Goal: Complete application form

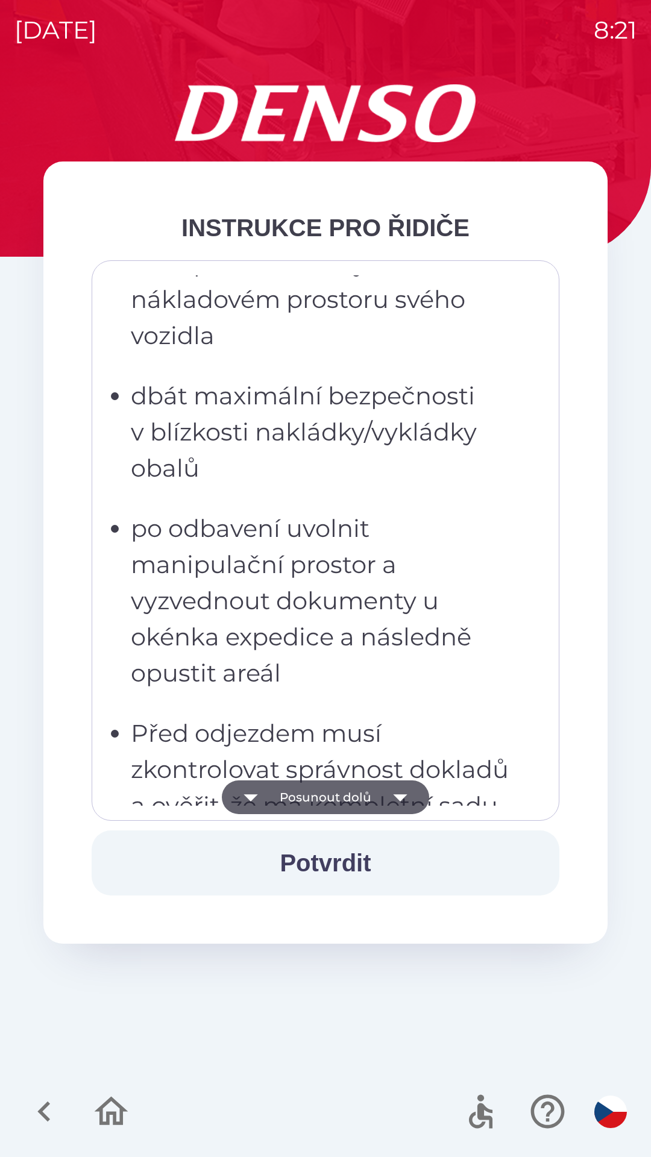
scroll to position [2951, 0]
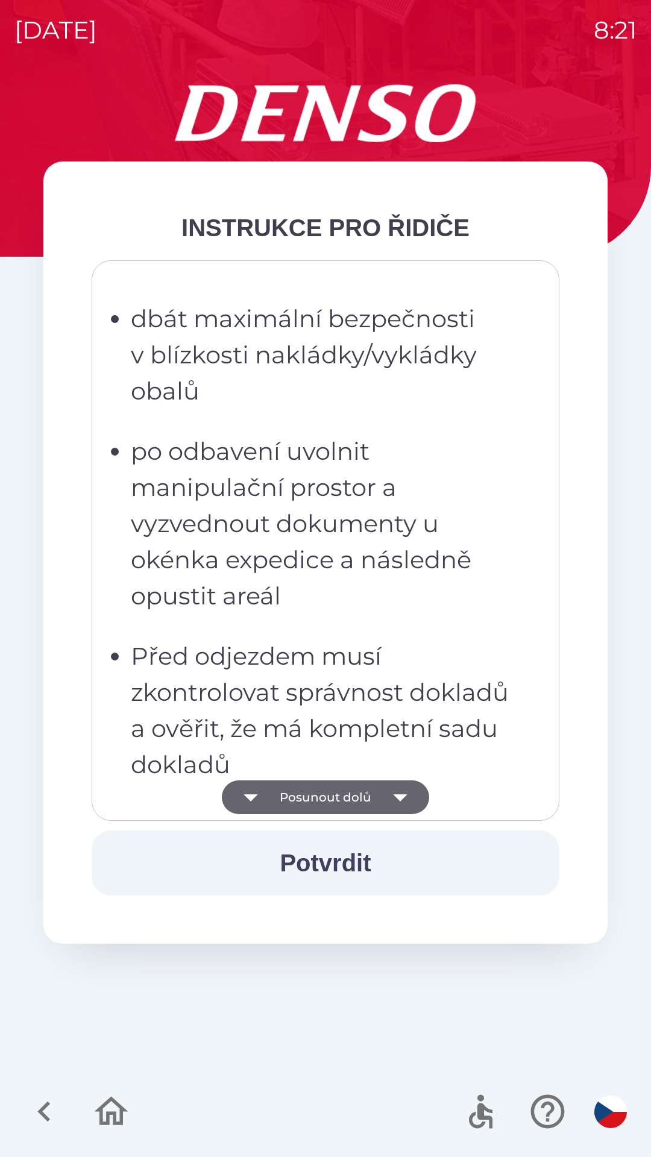
click at [307, 798] on button "Posunout dolů" at bounding box center [325, 797] width 207 height 34
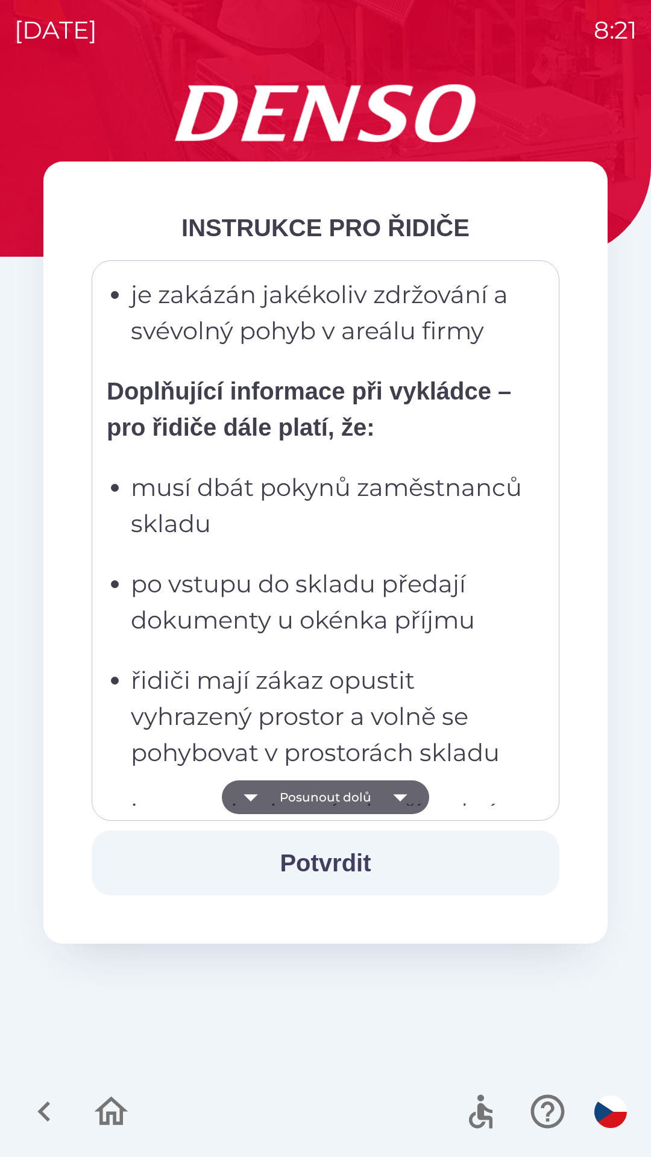
click at [359, 797] on button "Posunout dolů" at bounding box center [325, 797] width 207 height 34
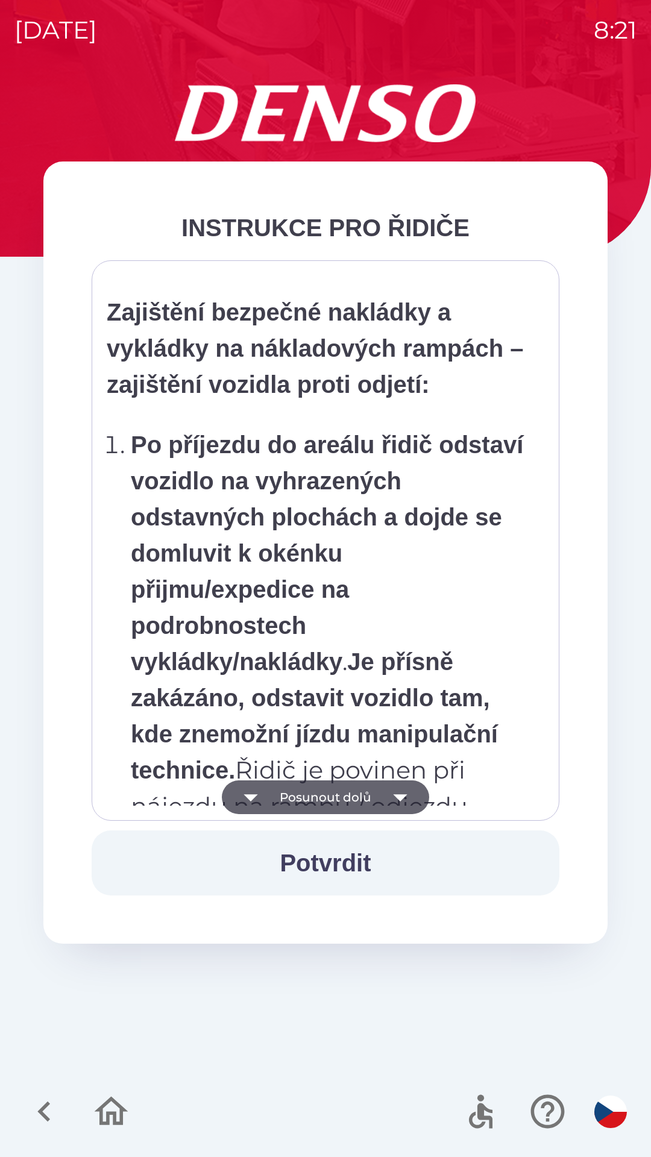
click at [278, 270] on p "Pořadí aut při nakládce i vykládce určují příslušní vedoucí zaměstnanci." at bounding box center [317, 215] width 421 height 108
click at [325, 340] on strong "Zajištění bezpečné nakládky a vykládky na nákladových rampách – zajištění vozid…" at bounding box center [315, 348] width 416 height 99
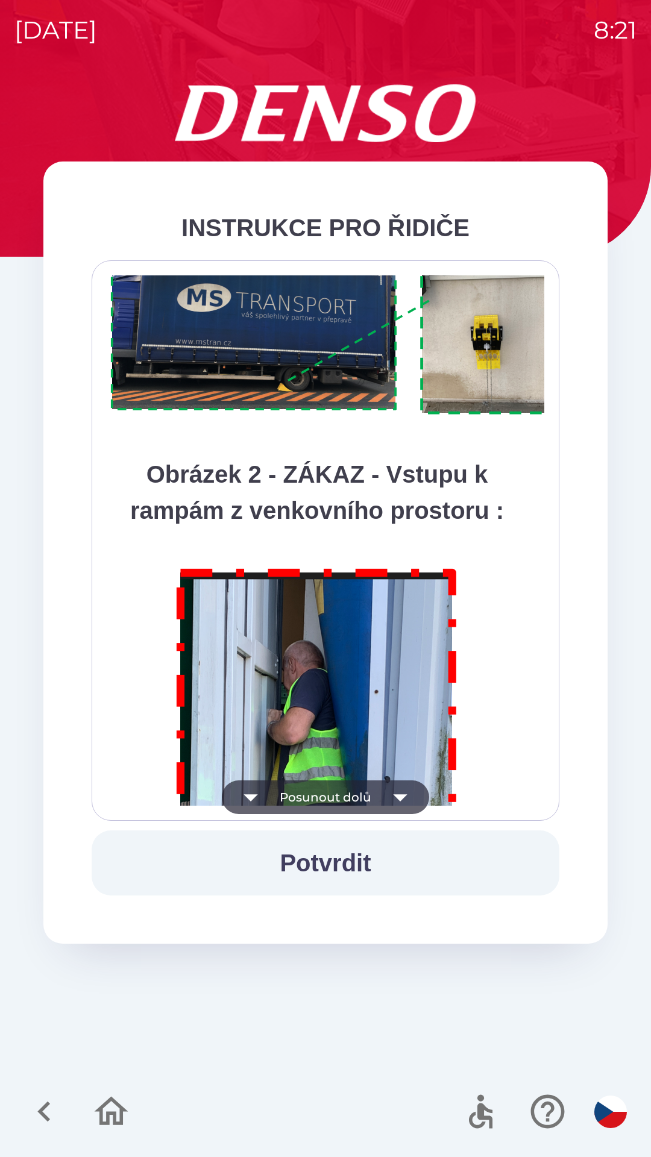
scroll to position [6771, 0]
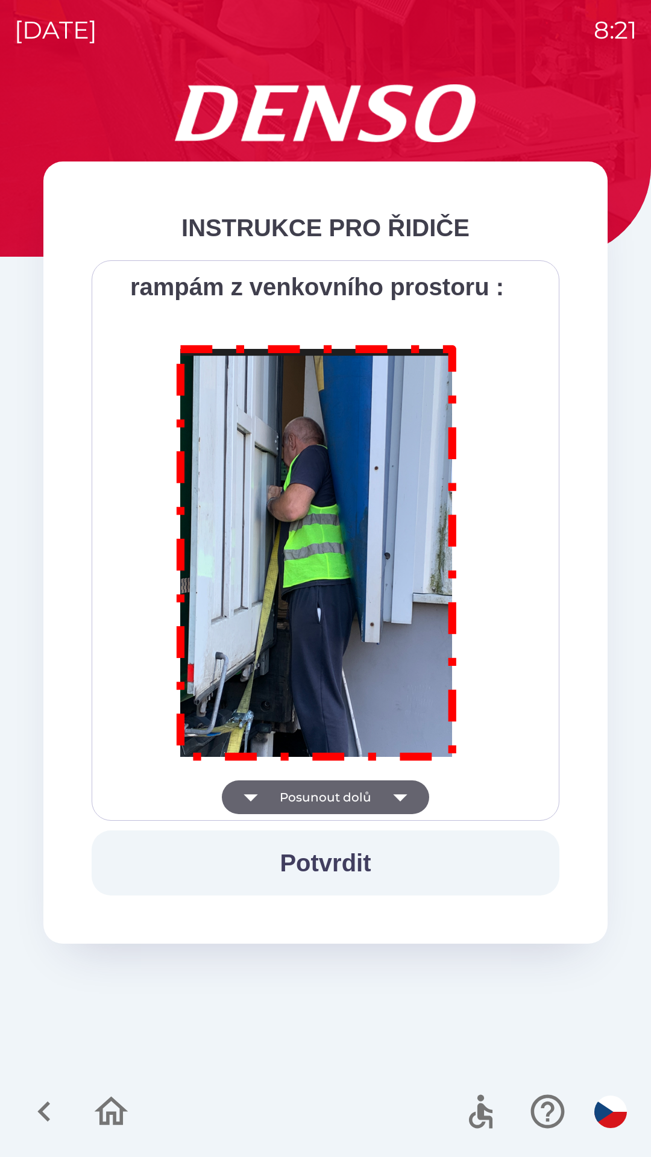
click at [163, 527] on img at bounding box center [317, 550] width 308 height 443
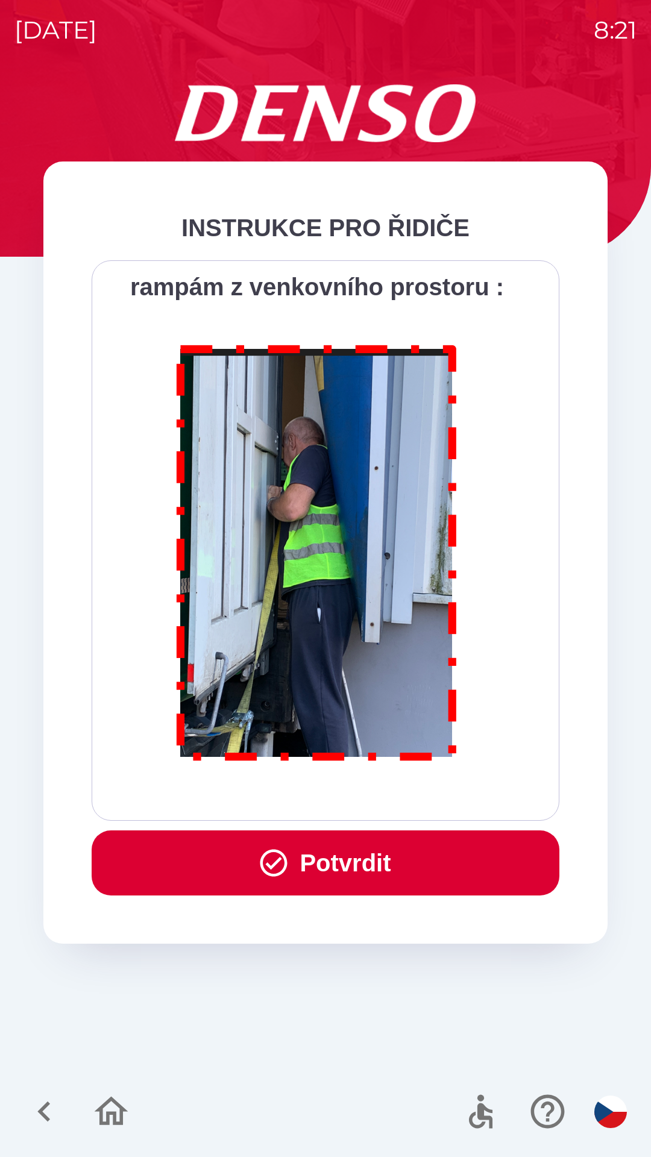
click at [342, 853] on button "Potvrdit" at bounding box center [326, 862] width 468 height 65
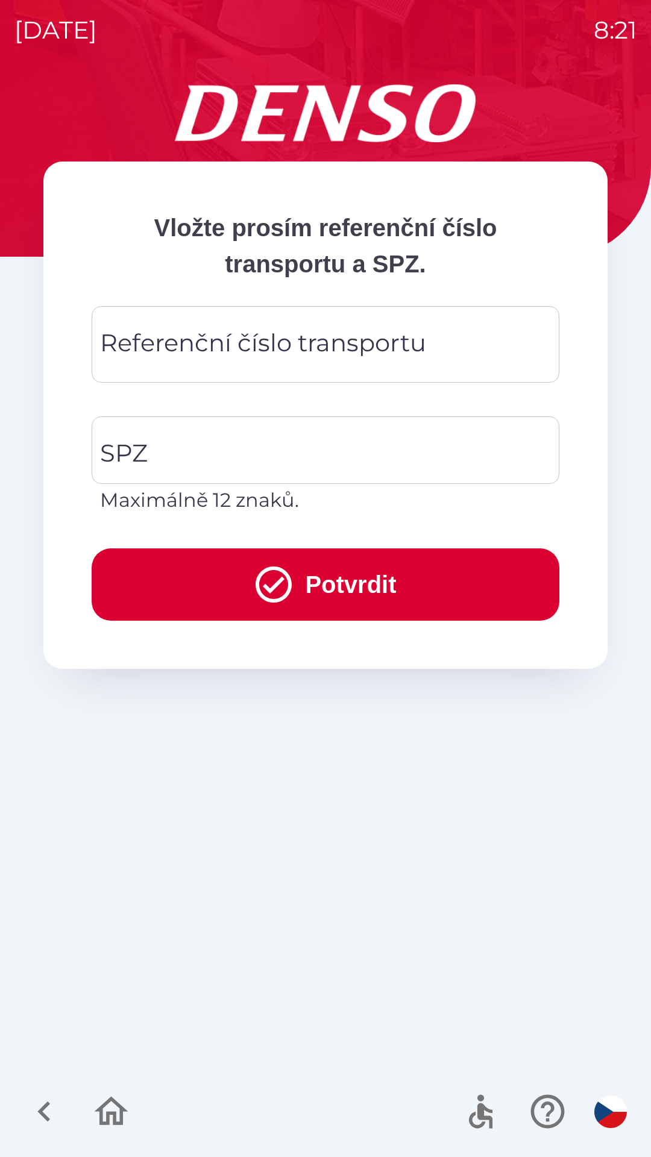
click at [148, 347] on div "Referenční číslo transportu Referenční číslo transportu" at bounding box center [326, 344] width 468 height 77
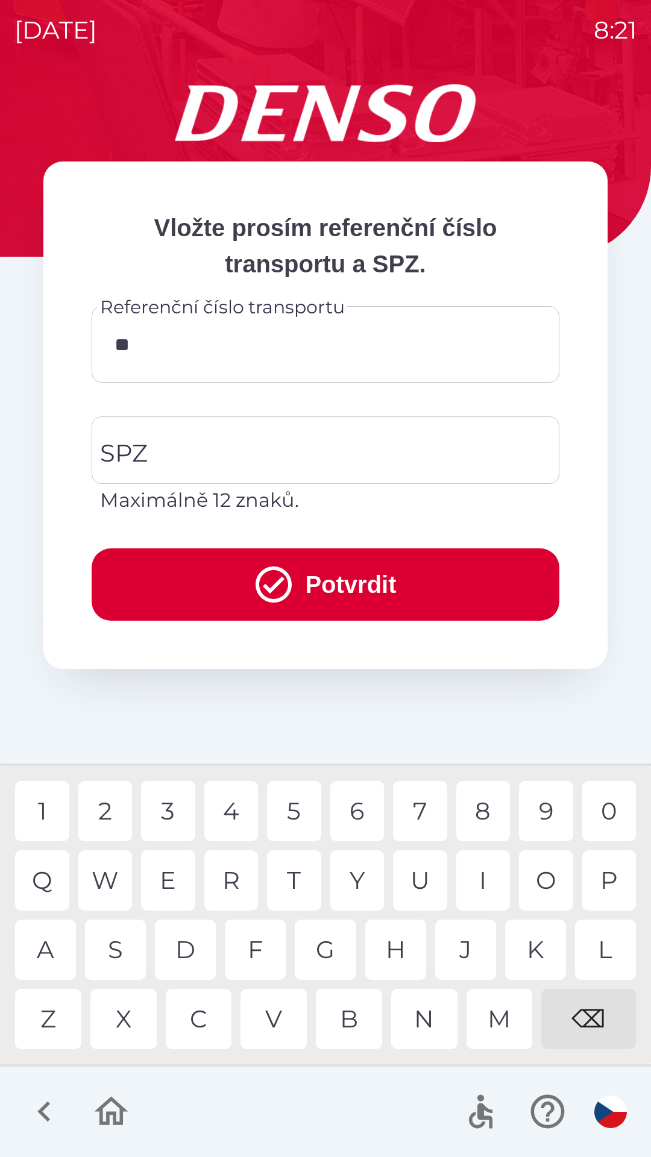
click at [545, 807] on div "9" at bounding box center [546, 811] width 54 height 60
type input "********"
click at [134, 446] on div "SPZ SPZ Maximálně 12 znaků." at bounding box center [326, 465] width 468 height 98
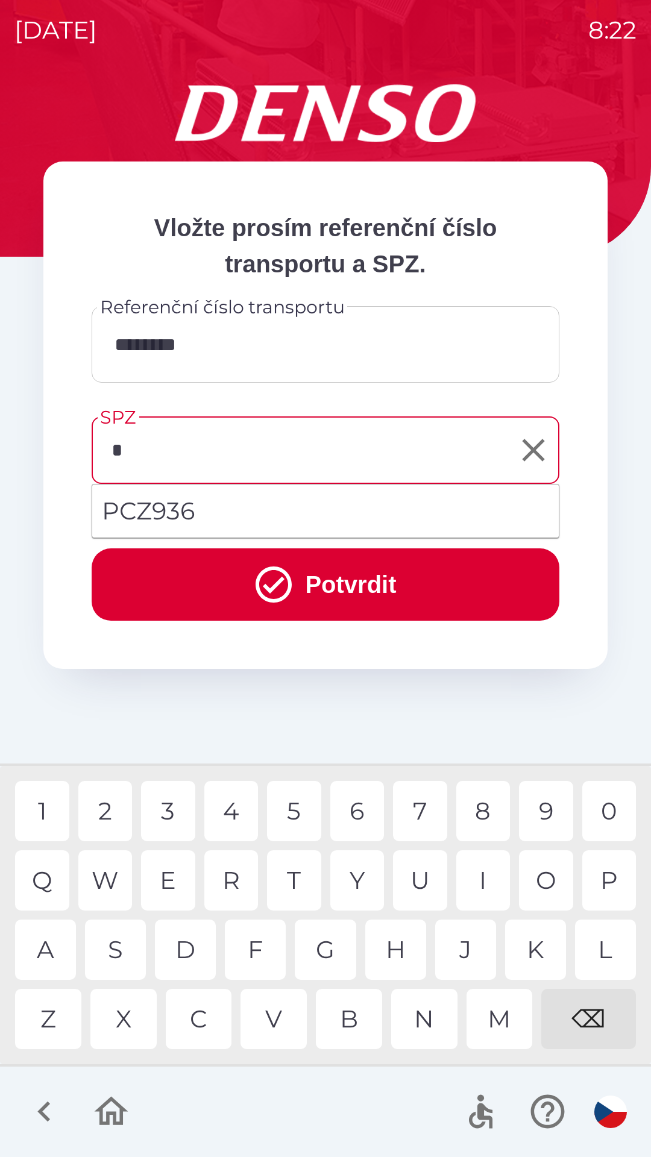
click at [594, 875] on div "P" at bounding box center [609, 880] width 54 height 60
click at [196, 1019] on div "C" at bounding box center [199, 1019] width 66 height 60
click at [540, 801] on div "9" at bounding box center [546, 811] width 54 height 60
type input "******"
click at [367, 571] on button "Potvrdit" at bounding box center [326, 584] width 468 height 72
